Goal: Information Seeking & Learning: Learn about a topic

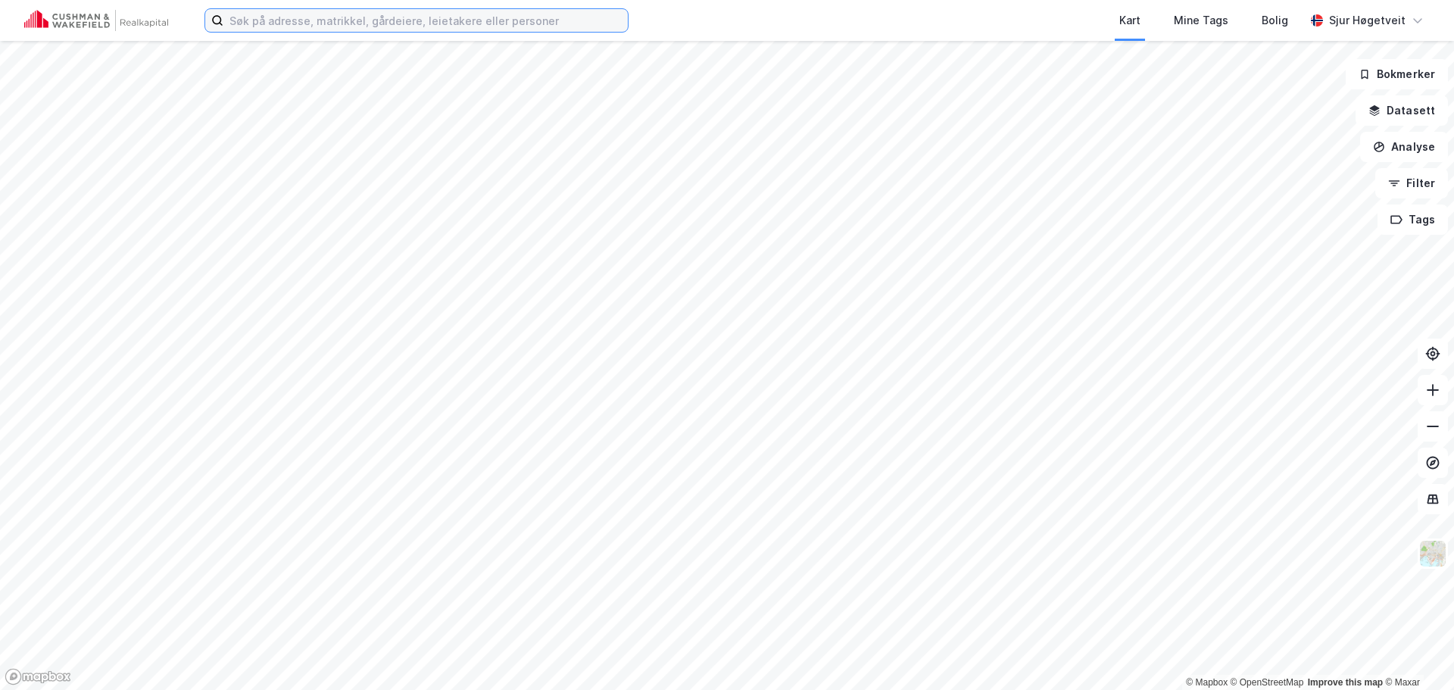
click at [485, 26] on input at bounding box center [425, 20] width 404 height 23
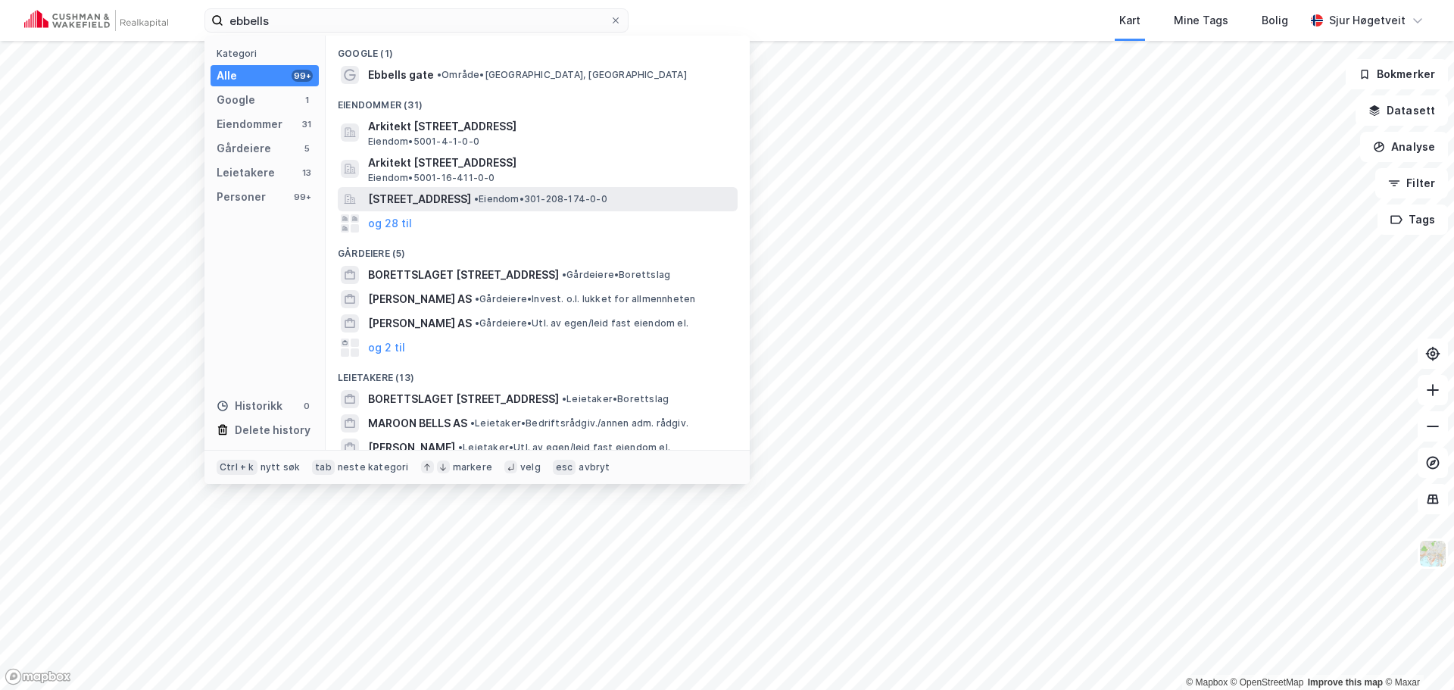
click at [607, 195] on span "• Eiendom • 301-208-174-0-0" at bounding box center [540, 199] width 133 height 12
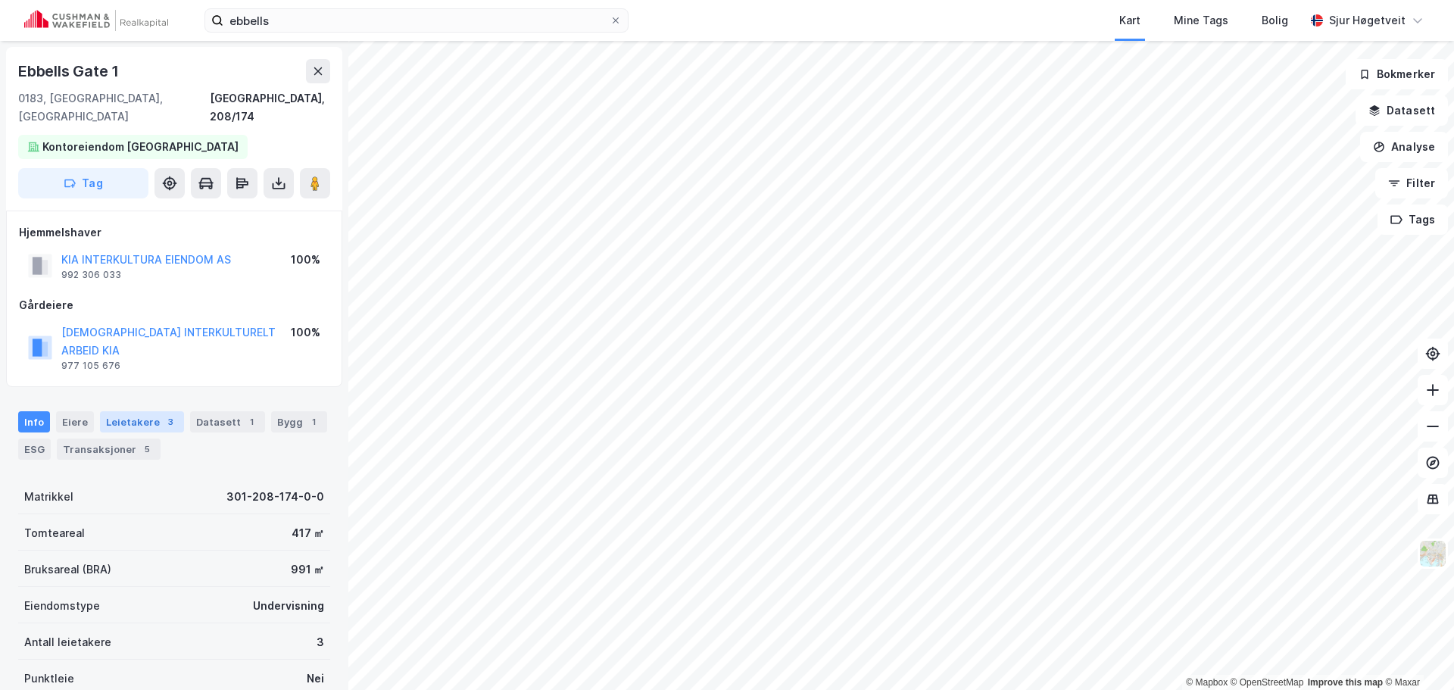
click at [163, 414] on div "3" at bounding box center [170, 421] width 15 height 15
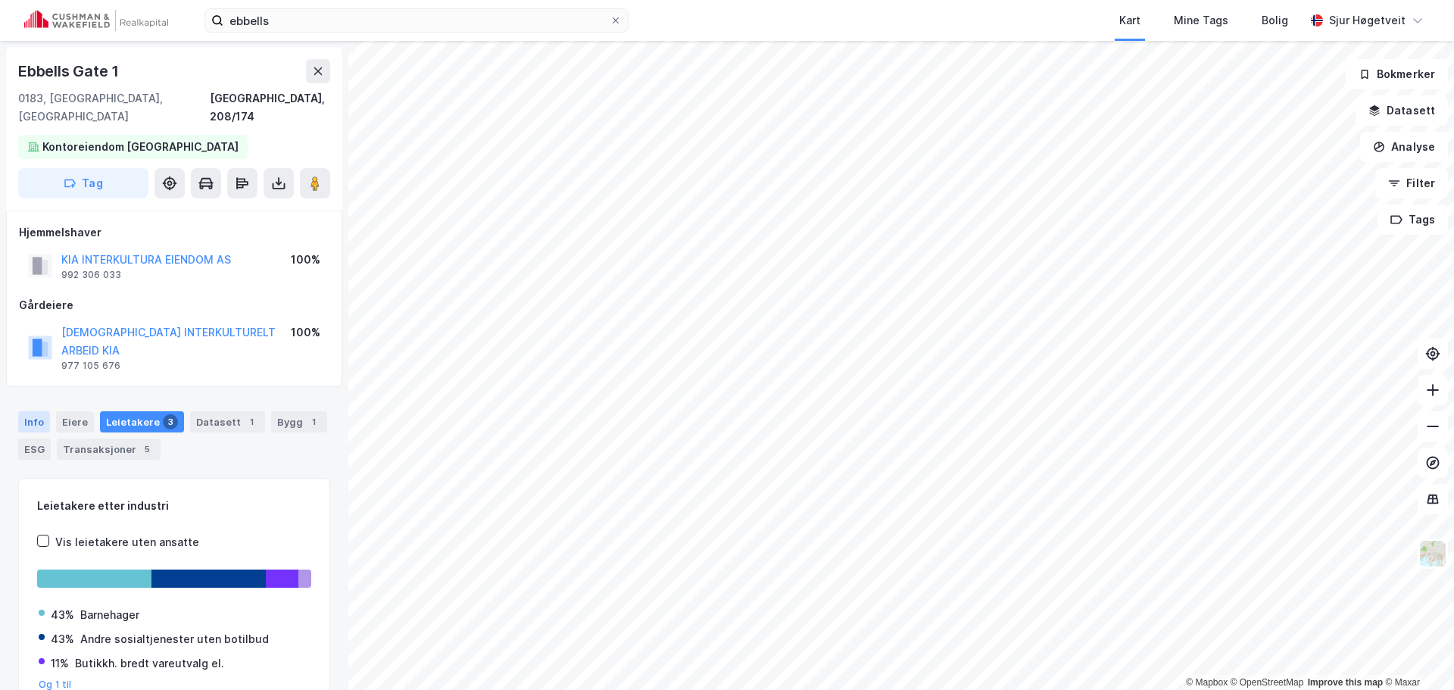
click at [21, 411] on div "Info" at bounding box center [34, 421] width 32 height 21
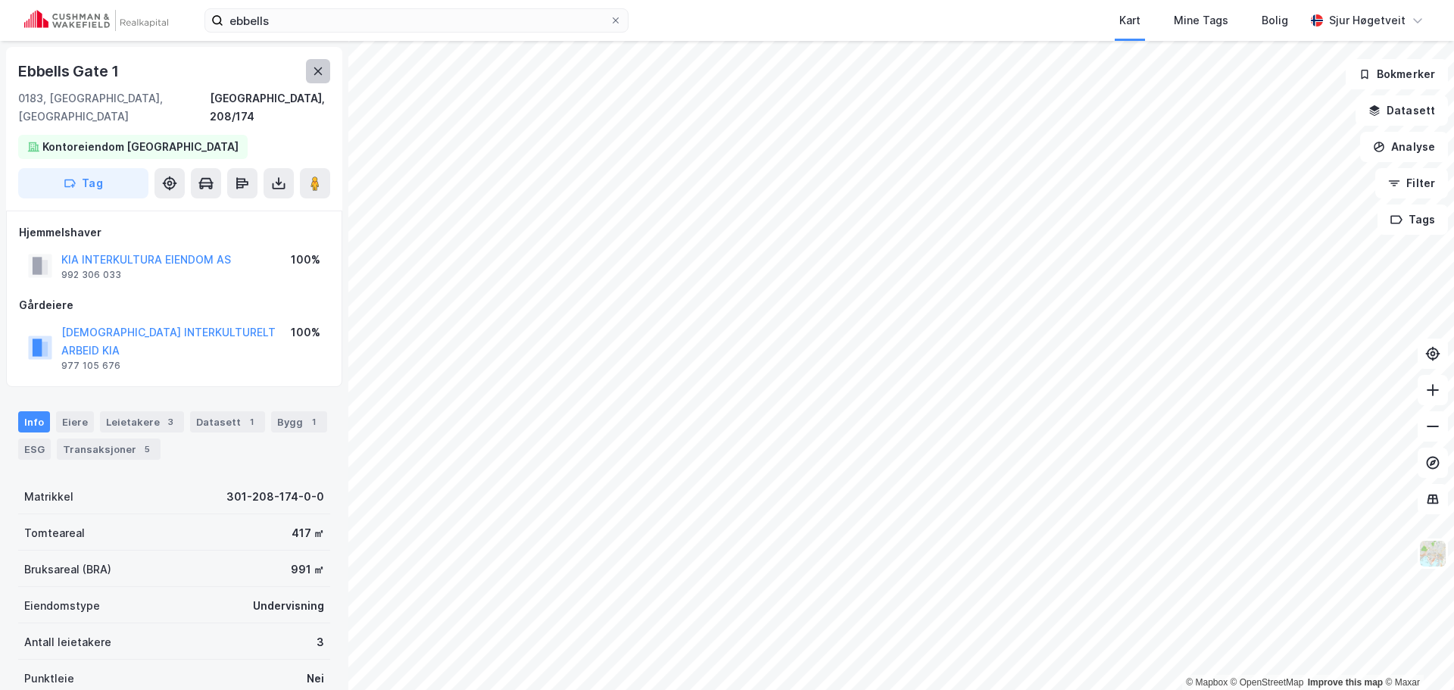
click at [318, 67] on icon at bounding box center [318, 71] width 12 height 12
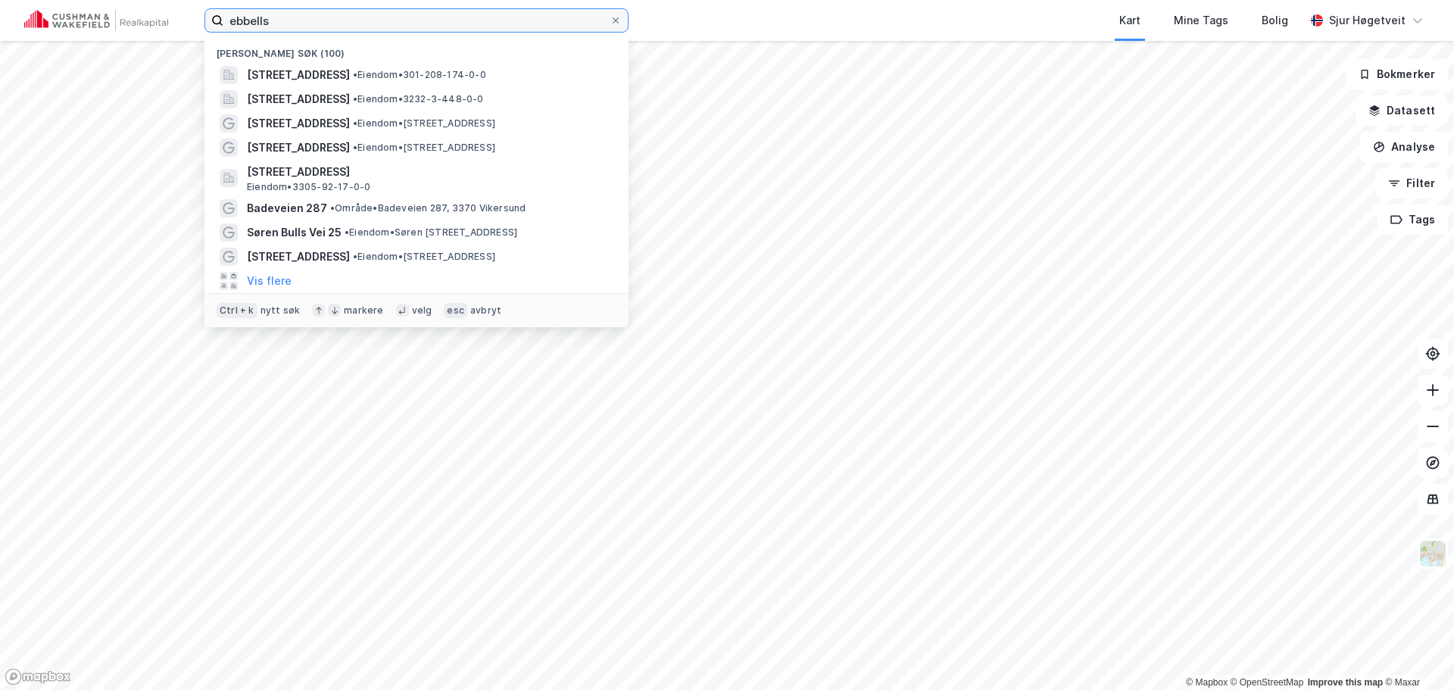
click at [308, 26] on input "ebbells" at bounding box center [416, 20] width 386 height 23
click at [307, 24] on input "ebbells" at bounding box center [416, 20] width 386 height 23
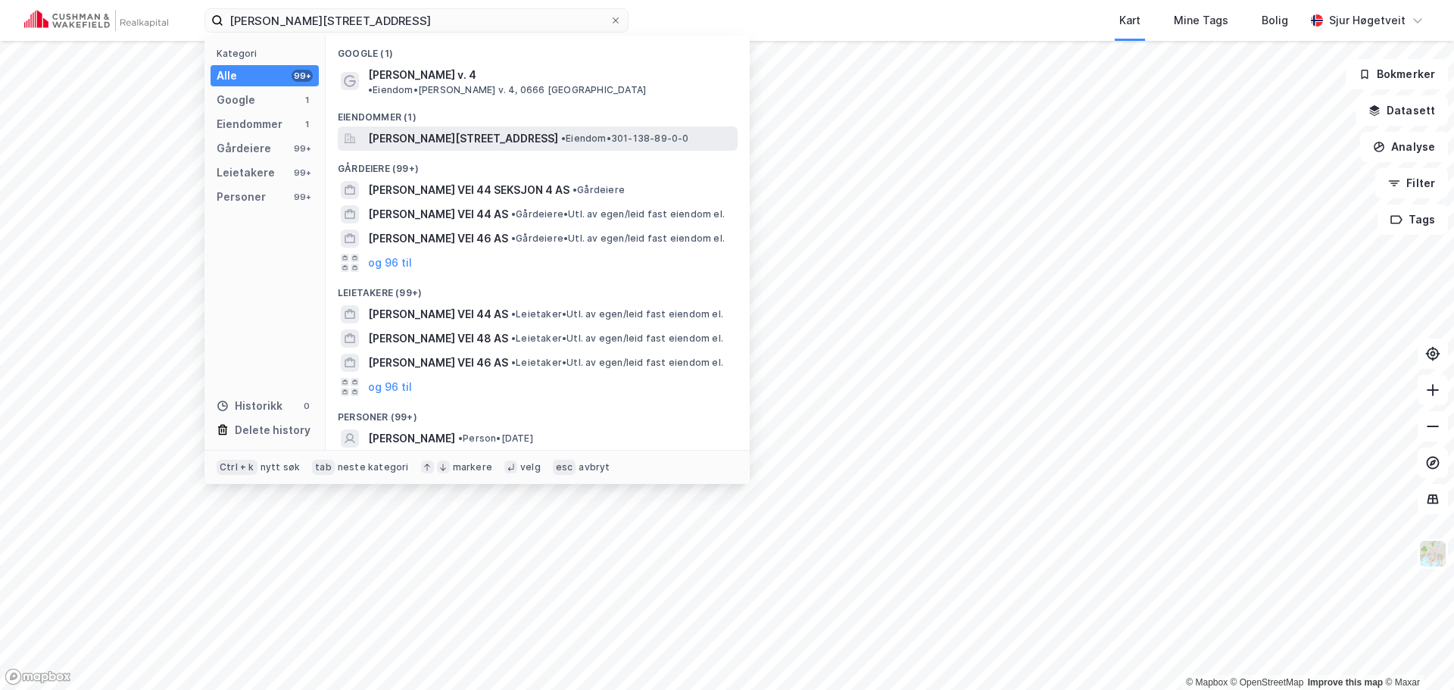
click at [454, 129] on span "[PERSON_NAME][STREET_ADDRESS]" at bounding box center [463, 138] width 190 height 18
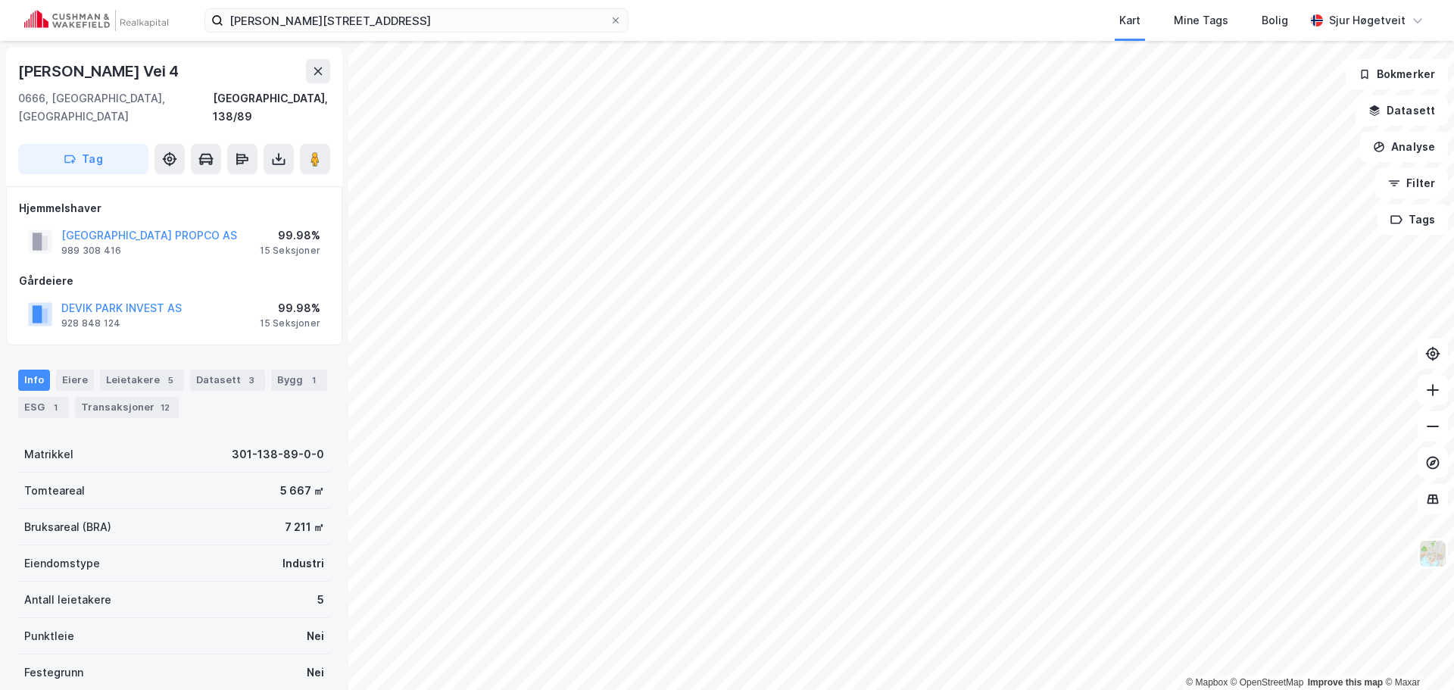
scroll to position [5, 0]
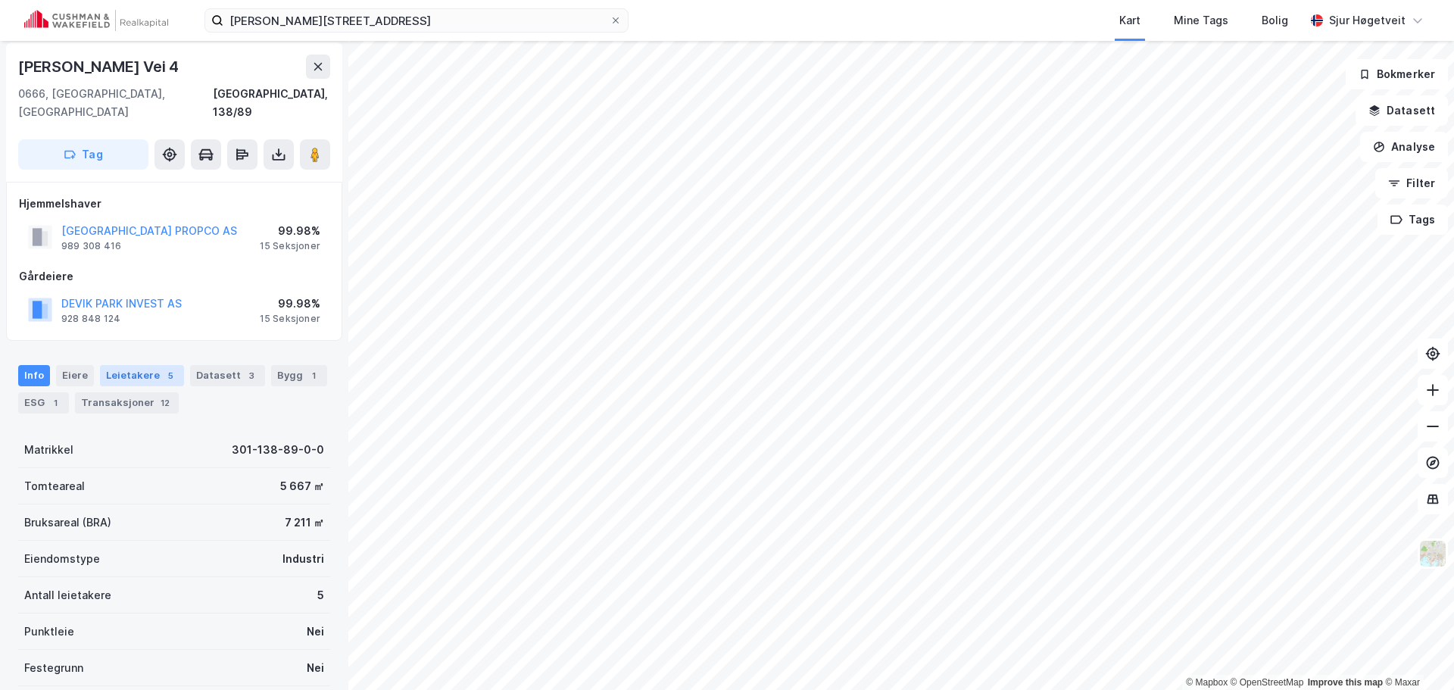
click at [163, 368] on div "5" at bounding box center [170, 375] width 15 height 15
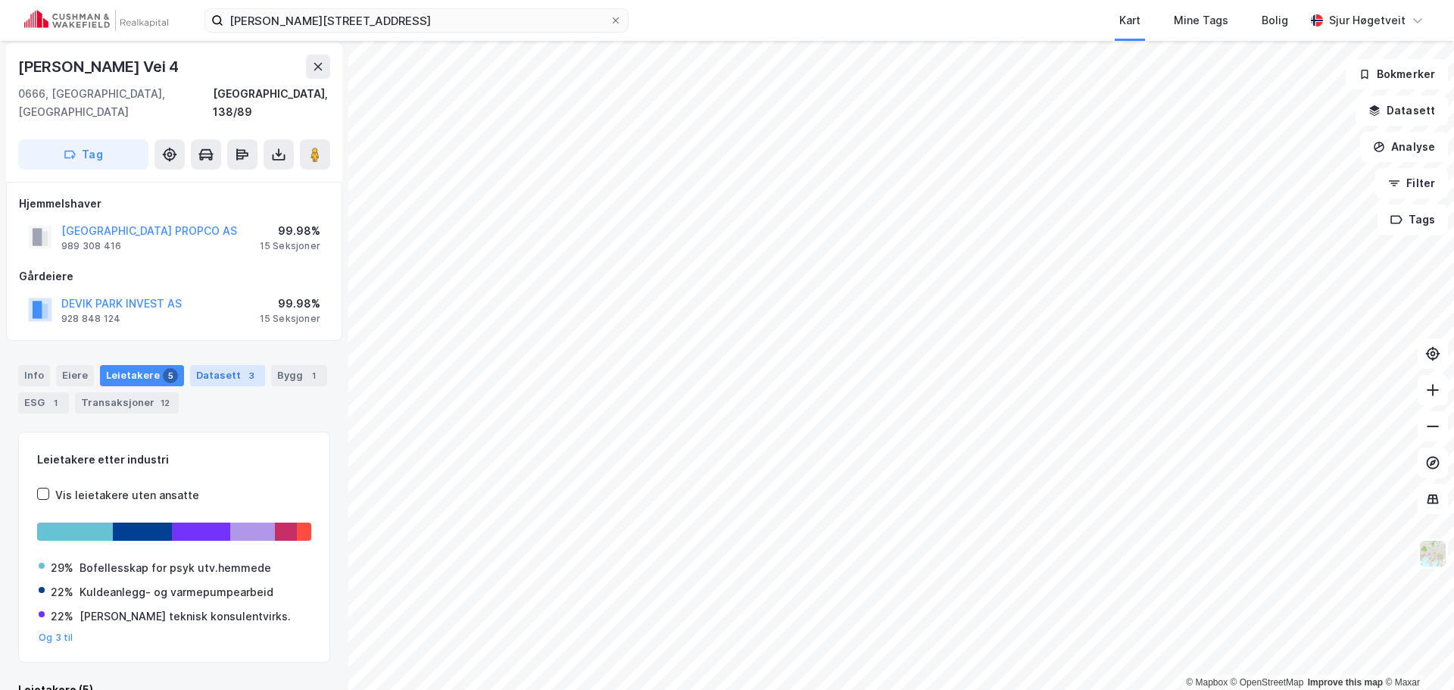
click at [212, 365] on div "Datasett 3" at bounding box center [227, 375] width 75 height 21
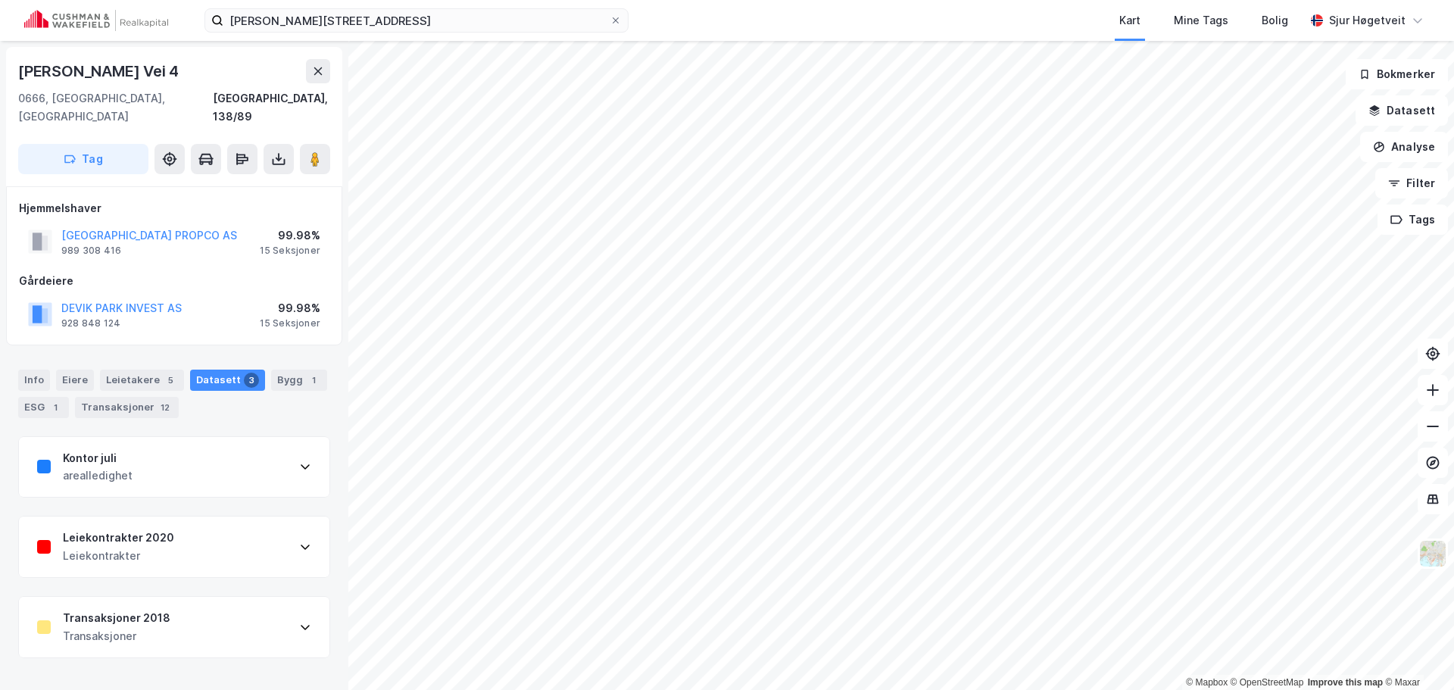
click at [249, 603] on div "Transaksjoner 2018 Transaksjoner" at bounding box center [174, 627] width 310 height 61
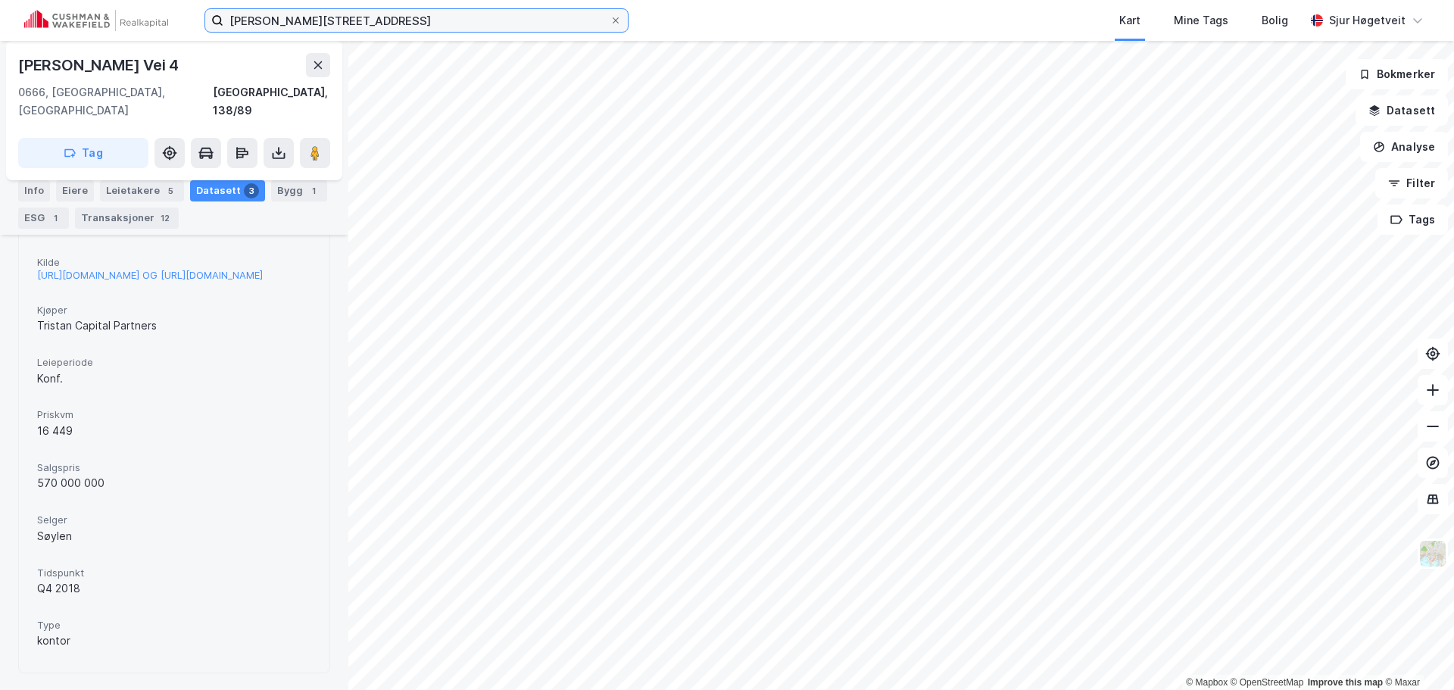
click at [410, 26] on input "[PERSON_NAME][STREET_ADDRESS]" at bounding box center [416, 20] width 386 height 23
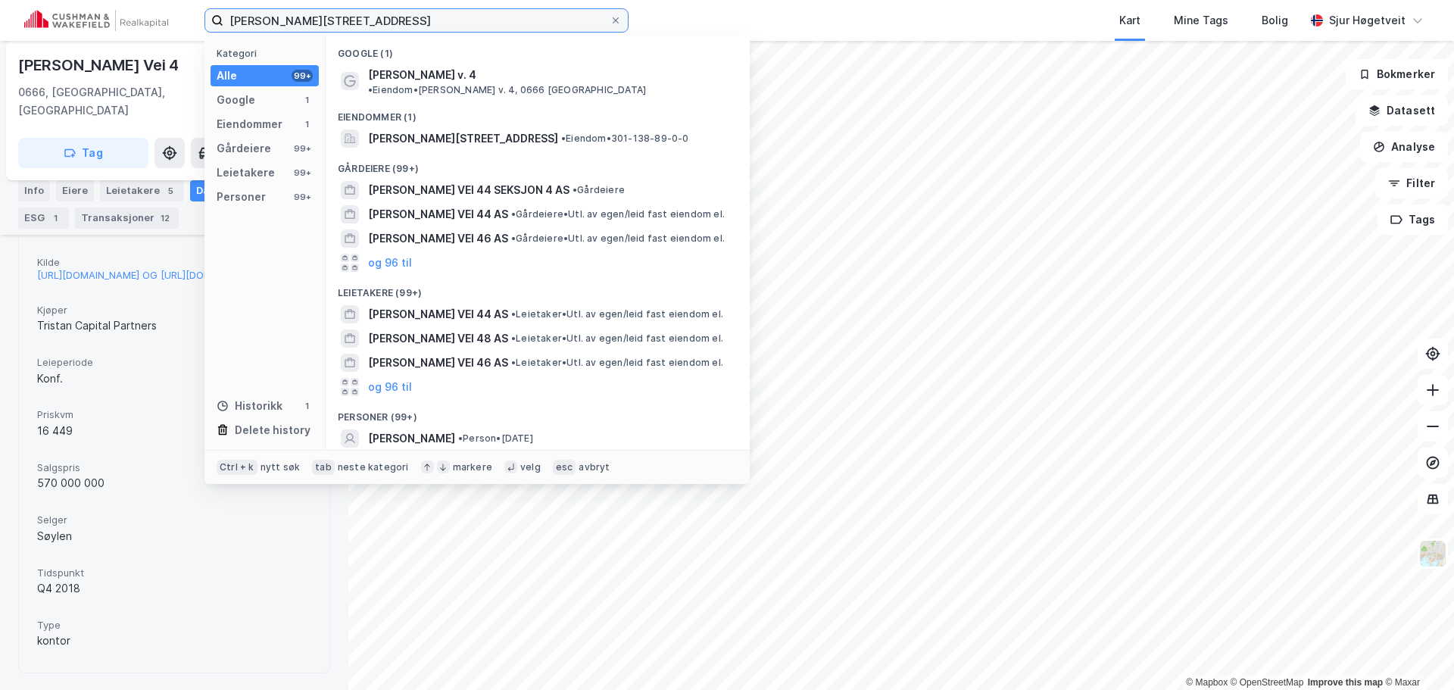
click at [410, 26] on input "[PERSON_NAME][STREET_ADDRESS]" at bounding box center [416, 20] width 386 height 23
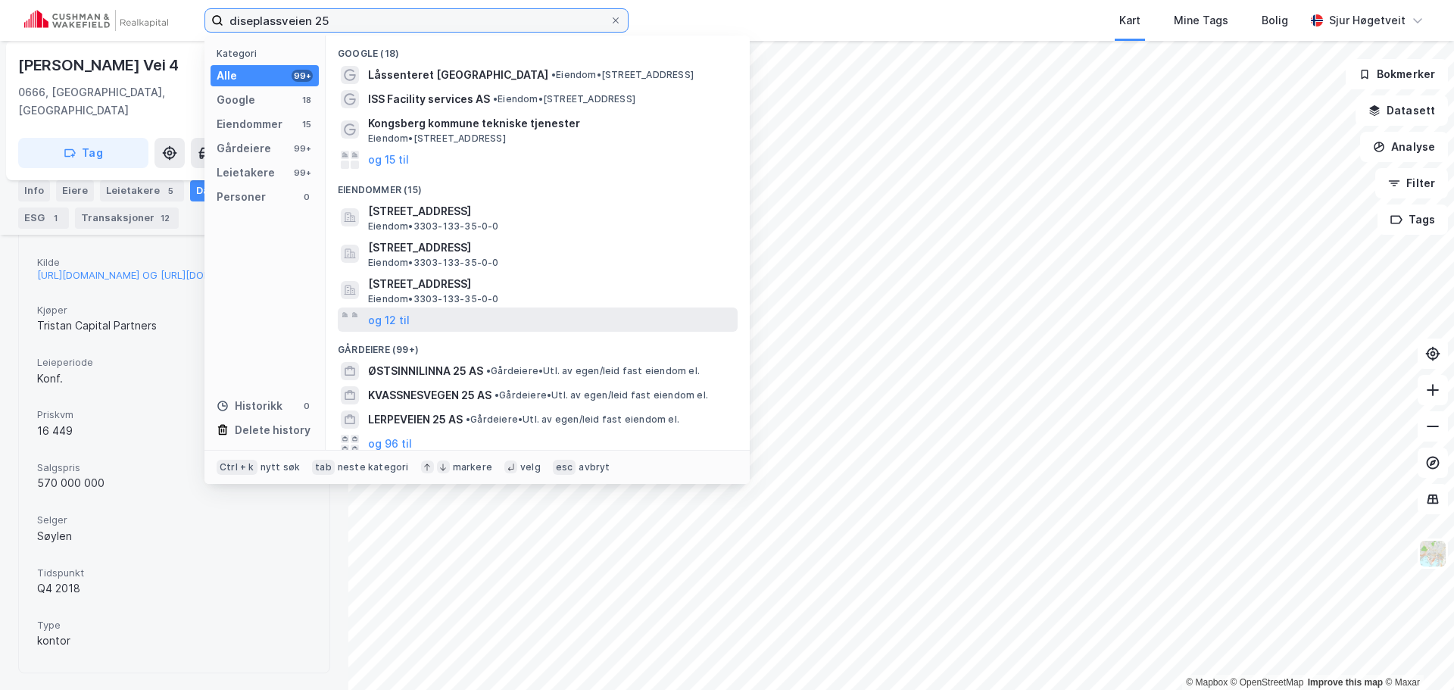
type input "diseplassveien 25"
click at [581, 321] on div "og 12 til" at bounding box center [538, 319] width 400 height 24
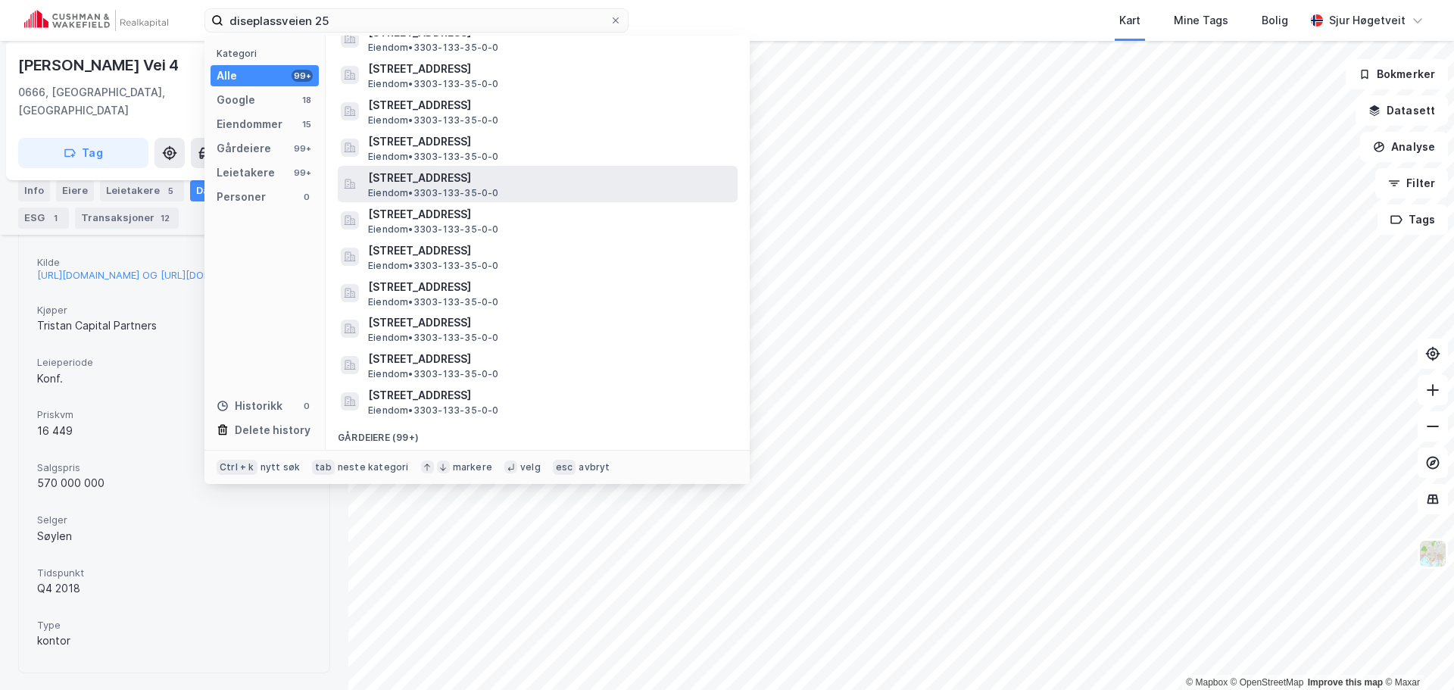
scroll to position [303, 0]
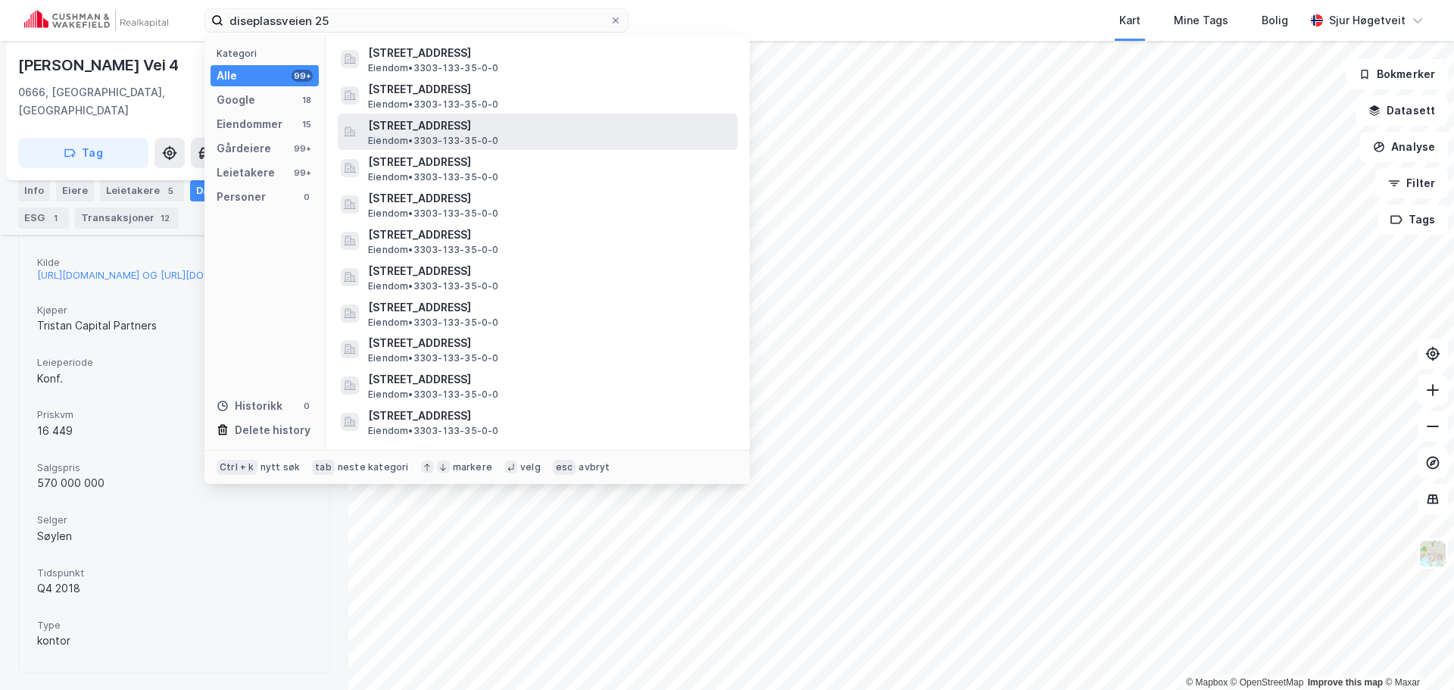
click at [551, 148] on div "[STREET_ADDRESS] Eiendom • 3303-133-35-0-0" at bounding box center [538, 132] width 400 height 36
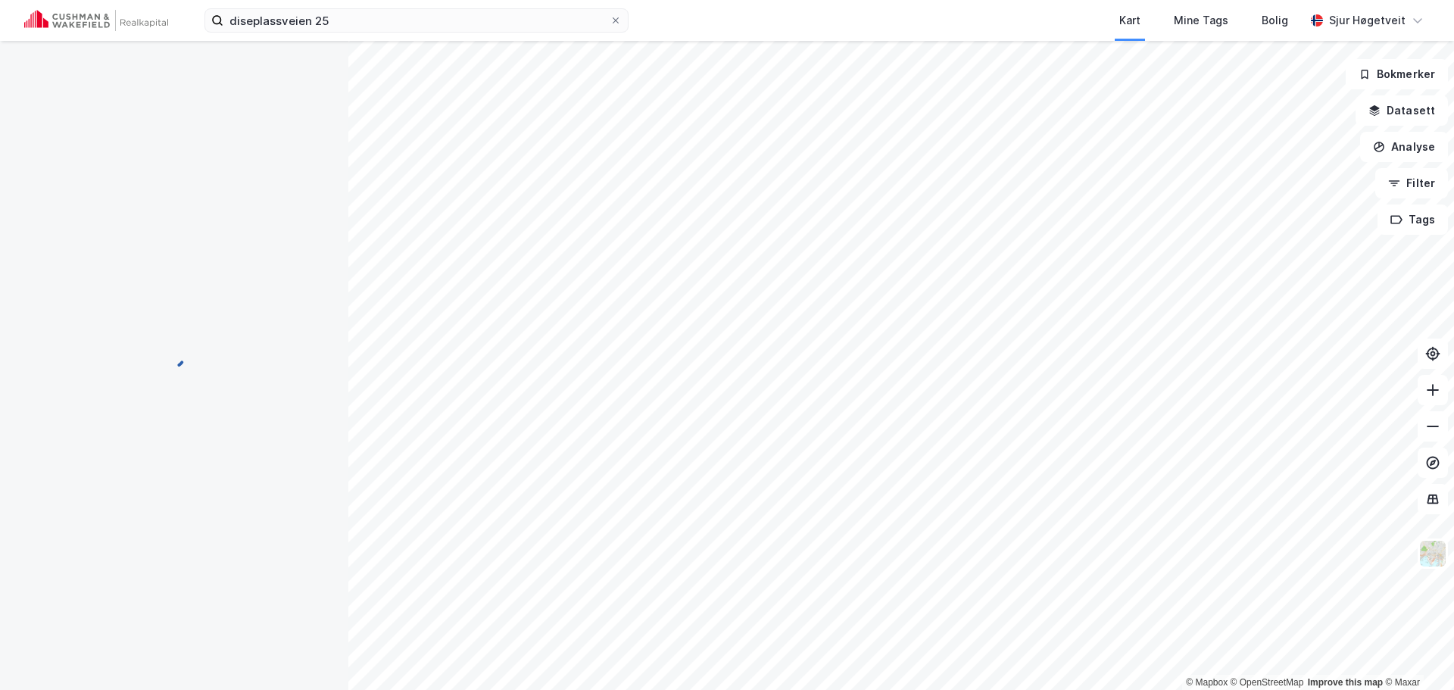
scroll to position [73, 0]
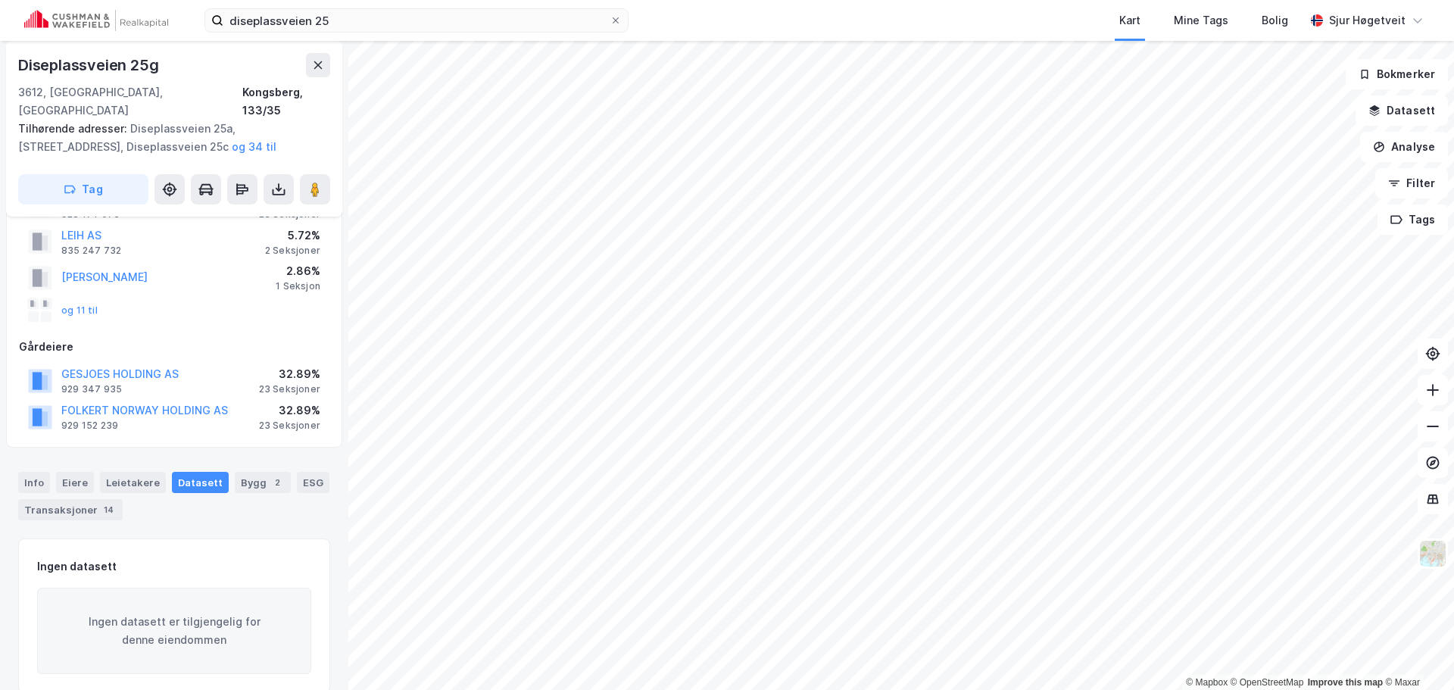
click at [49, 472] on div "Info [PERSON_NAME] Datasett Bygg 2 ESG Transaksjoner 14" at bounding box center [174, 496] width 312 height 48
click at [43, 472] on div "Info" at bounding box center [34, 482] width 32 height 21
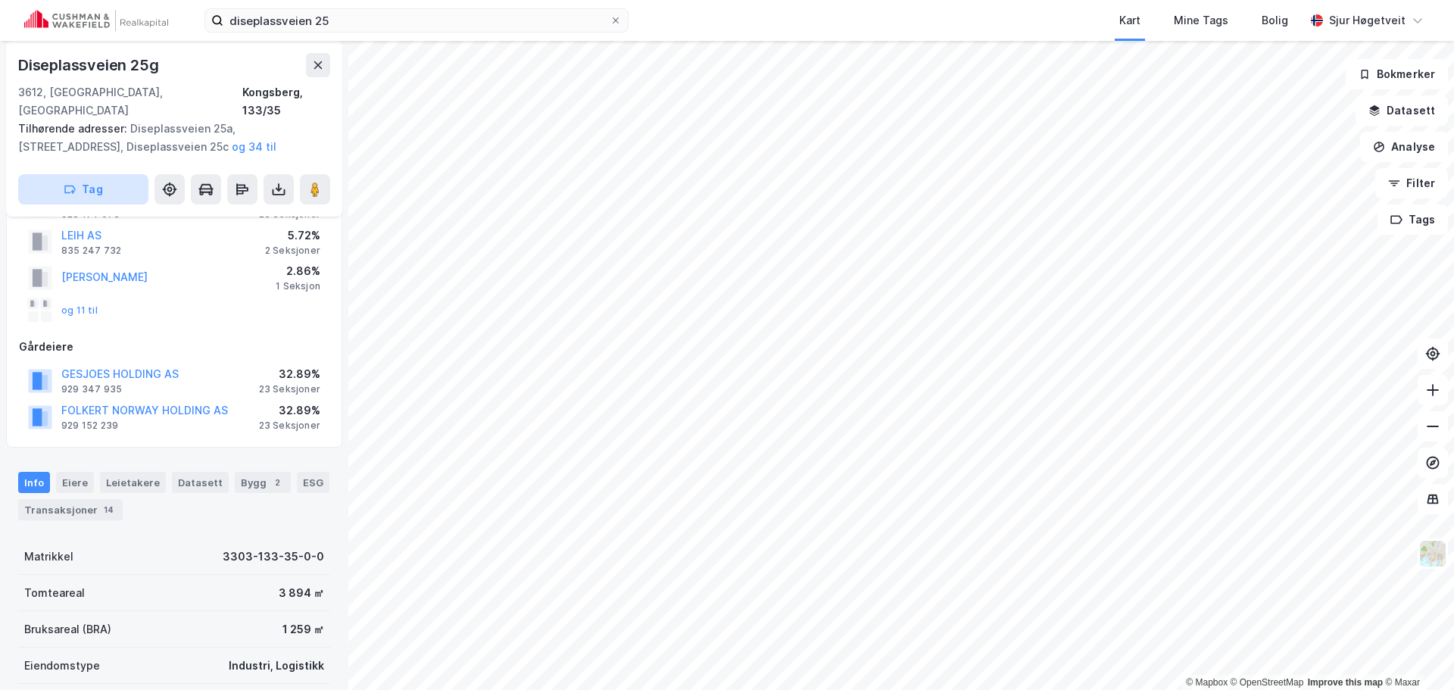
click at [122, 176] on button "Tag" at bounding box center [83, 189] width 130 height 30
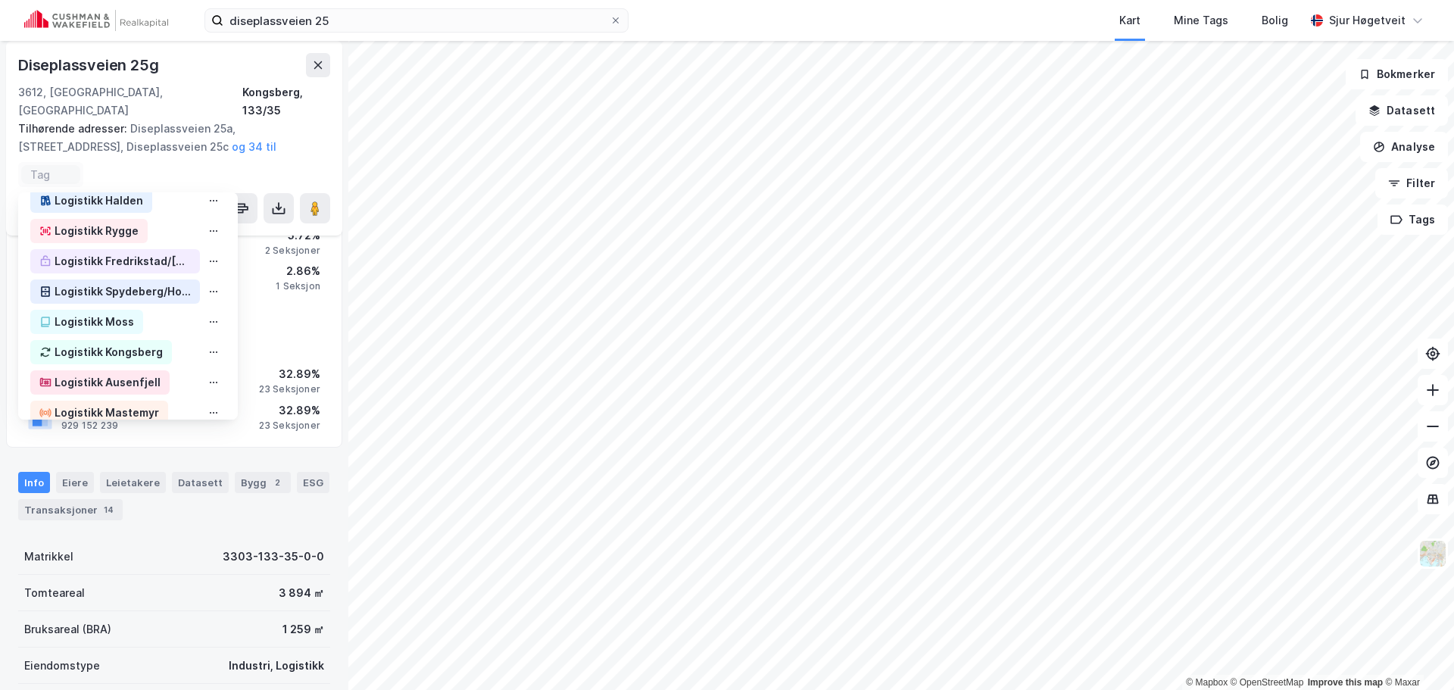
scroll to position [454, 0]
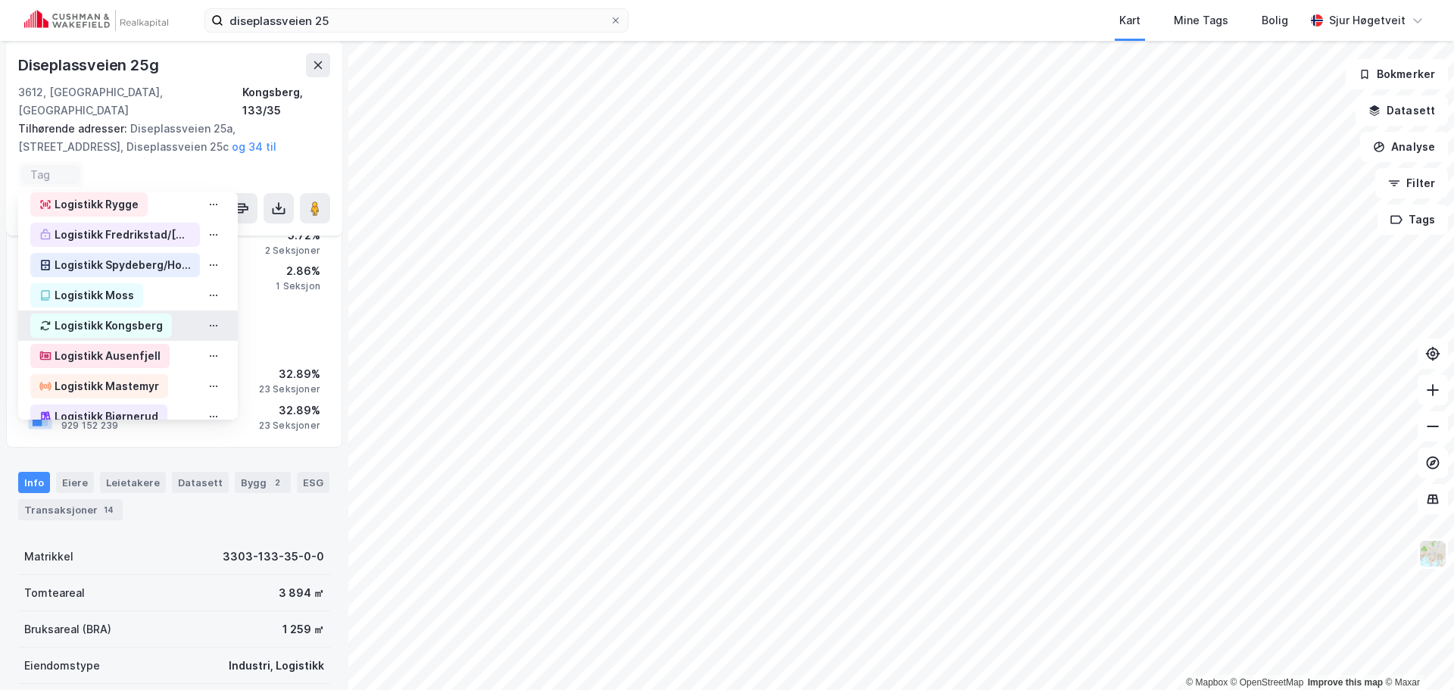
click at [158, 317] on div "Logistikk Kongsberg" at bounding box center [109, 326] width 108 height 18
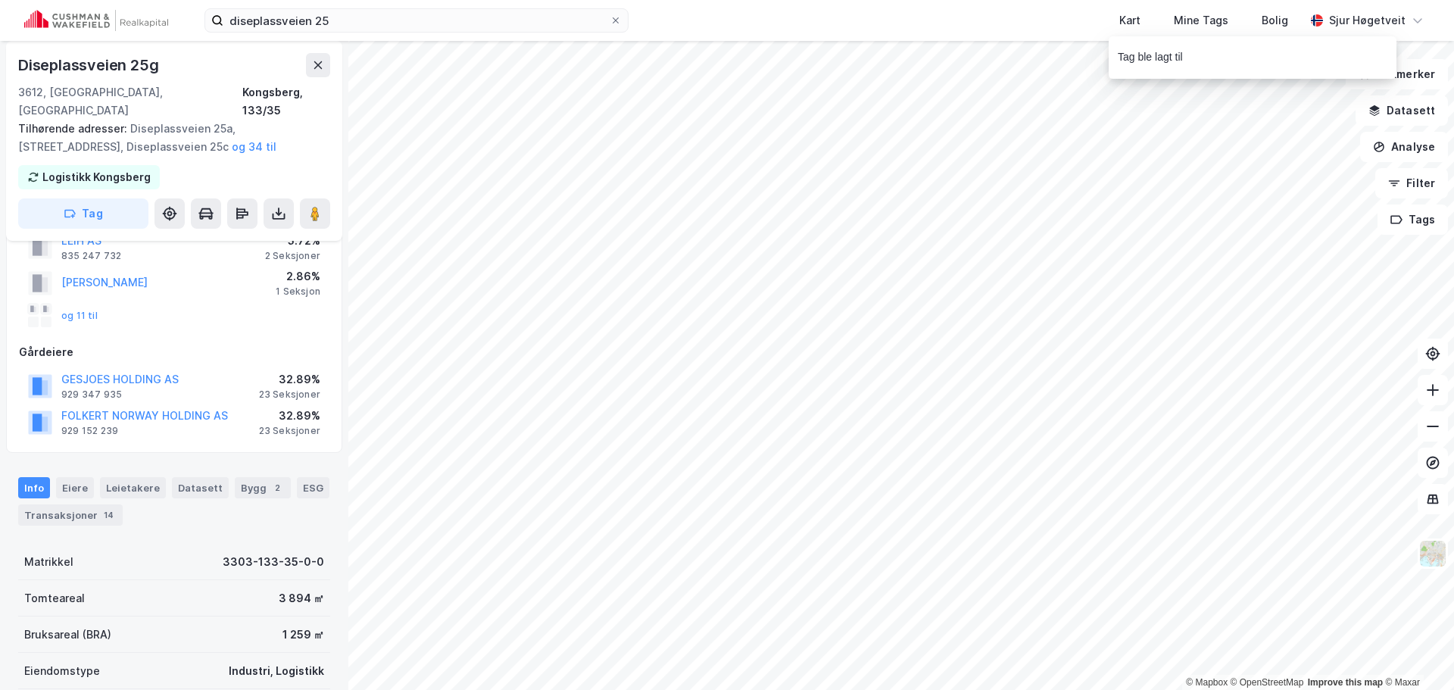
scroll to position [97, 0]
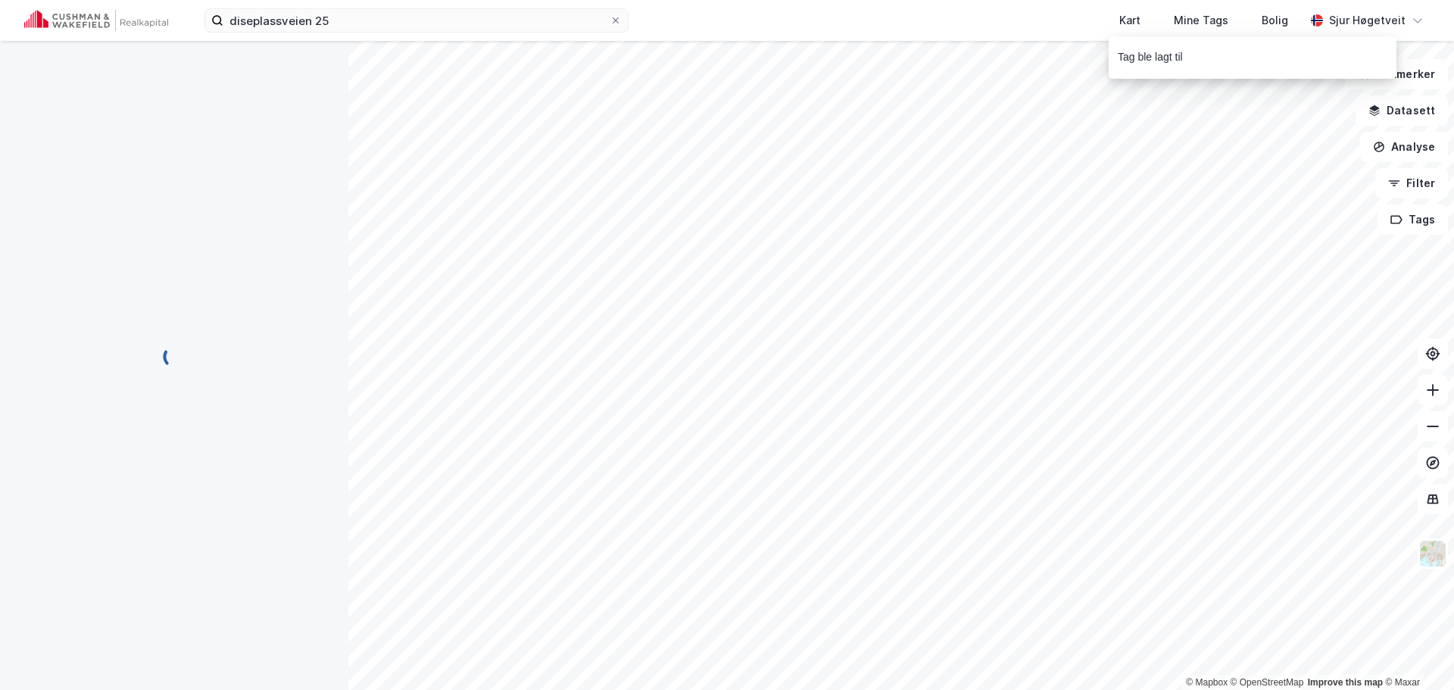
scroll to position [97, 0]
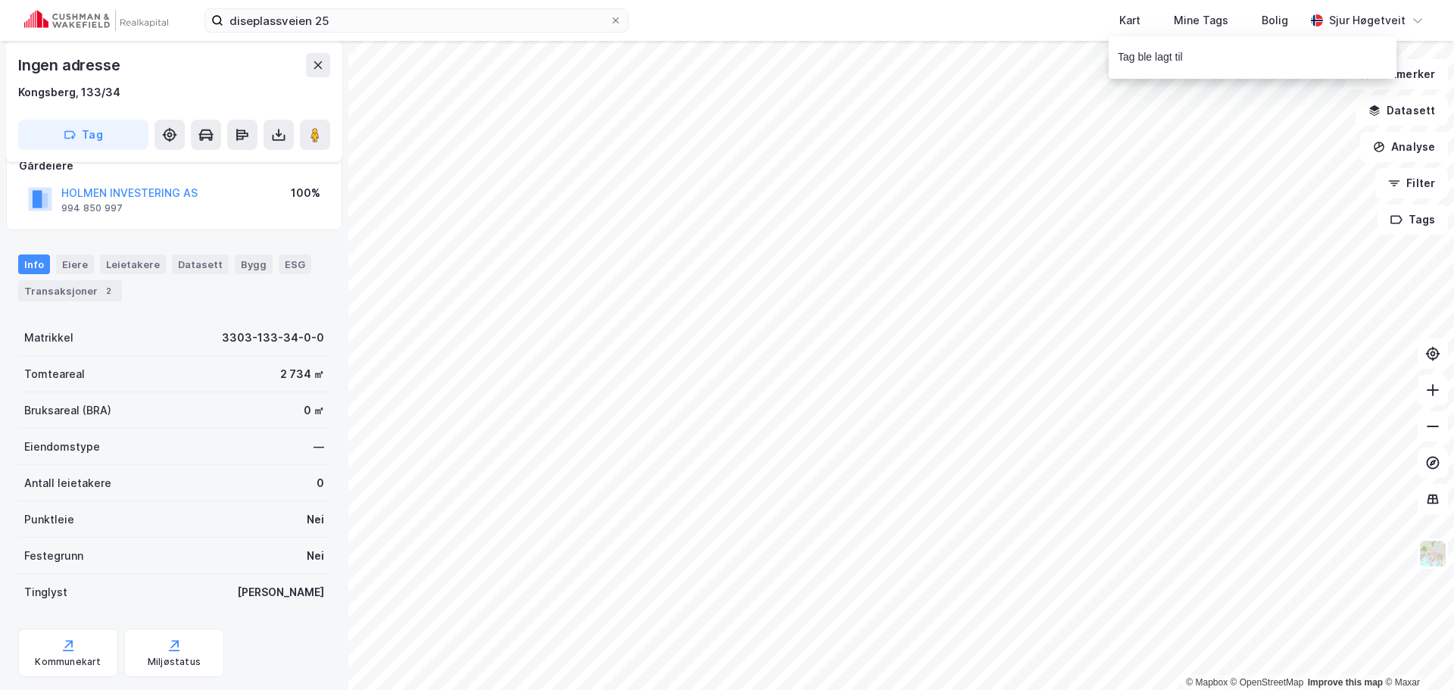
scroll to position [97, 0]
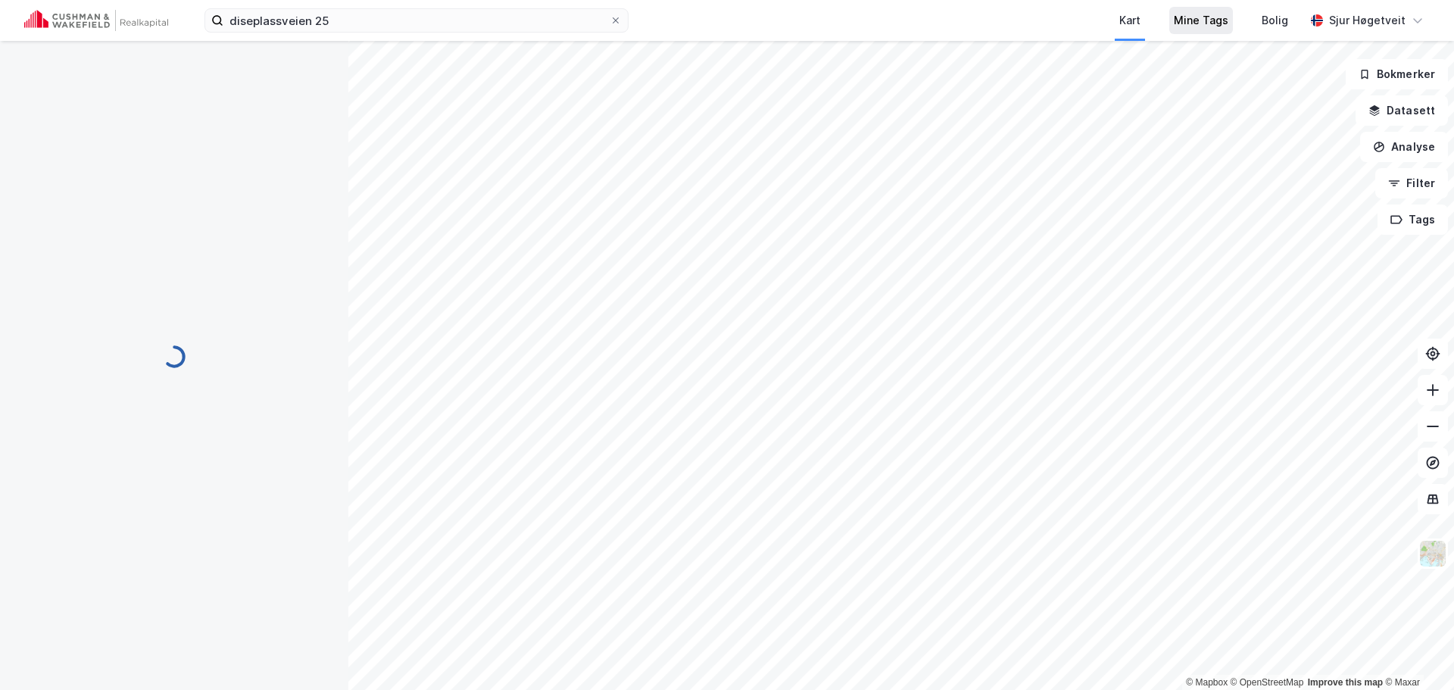
scroll to position [97, 0]
